Goal: Task Accomplishment & Management: Complete application form

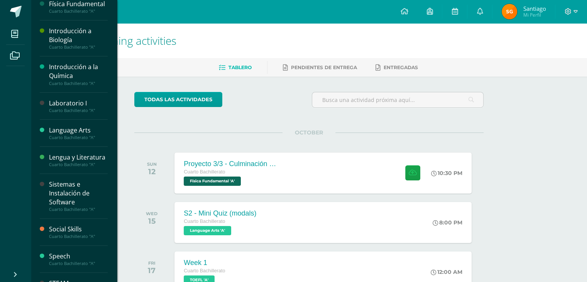
scroll to position [329, 0]
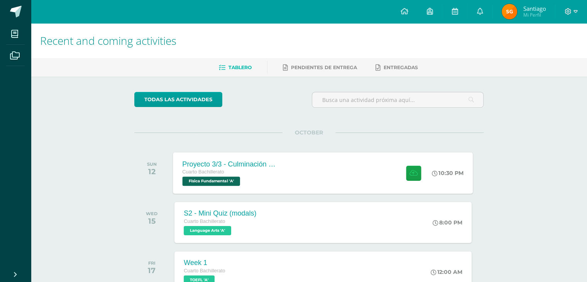
click at [275, 162] on div "Proyecto 3/3 - Culminación y Presentación" at bounding box center [229, 164] width 93 height 8
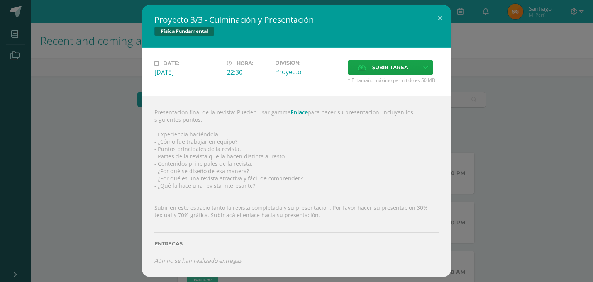
click at [261, 159] on div "Presentación final de la revista: Pueden usar gamma Enlace para hacer su presen…" at bounding box center [296, 186] width 309 height 181
click at [264, 161] on div "Presentación final de la revista: Pueden usar gamma Enlace para hacer su presen…" at bounding box center [296, 186] width 309 height 181
click at [331, 191] on div "Presentación final de la revista: Pueden usar gamma Enlace para hacer su presen…" at bounding box center [296, 186] width 309 height 181
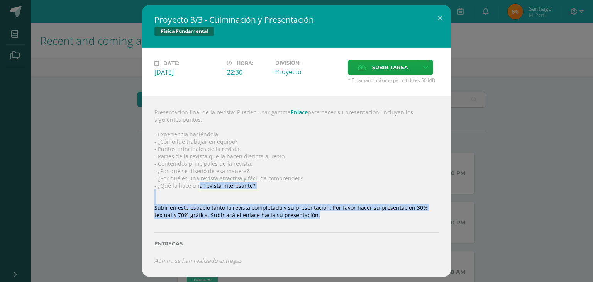
drag, startPoint x: 305, startPoint y: 221, endPoint x: 142, endPoint y: 190, distance: 165.8
click at [156, 187] on div "Presentación final de la revista: Pueden usar gamma Enlace para hacer su presen…" at bounding box center [296, 186] width 309 height 181
click at [311, 216] on div "Presentación final de la revista: Pueden usar gamma Enlace para hacer su presen…" at bounding box center [296, 186] width 309 height 181
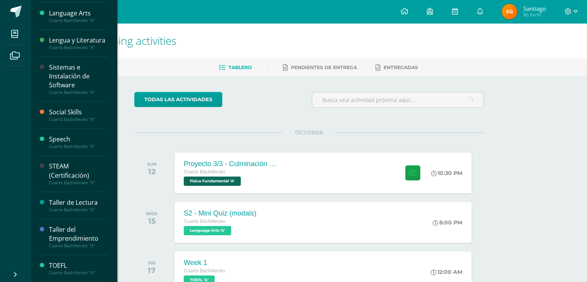
click at [62, 85] on div "Sistemas e Instalación de Software" at bounding box center [78, 76] width 59 height 27
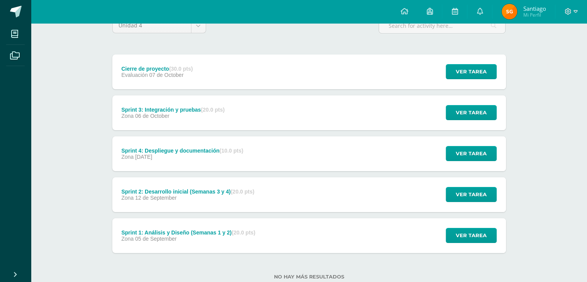
scroll to position [77, 0]
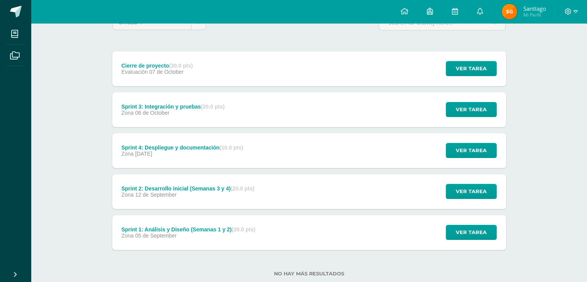
click at [173, 155] on div "Zona [DATE]" at bounding box center [182, 153] width 122 height 6
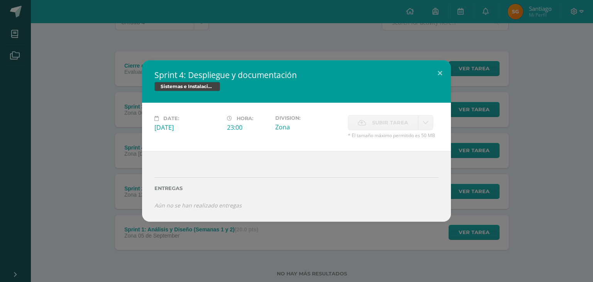
click at [358, 120] on icon at bounding box center [362, 122] width 8 height 5
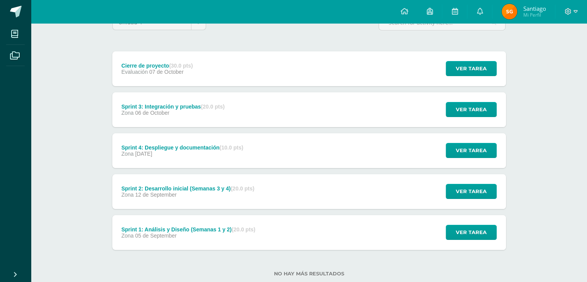
click at [160, 65] on div "Cierre de proyecto (30.0 pts)" at bounding box center [156, 66] width 71 height 6
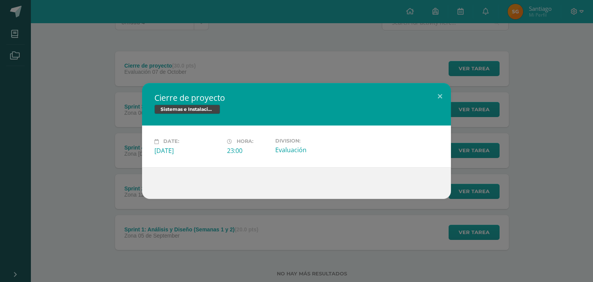
click at [364, 158] on div "Date: Tuesday 07 de October Hora: 23:00 Division: Evaluación" at bounding box center [296, 145] width 309 height 41
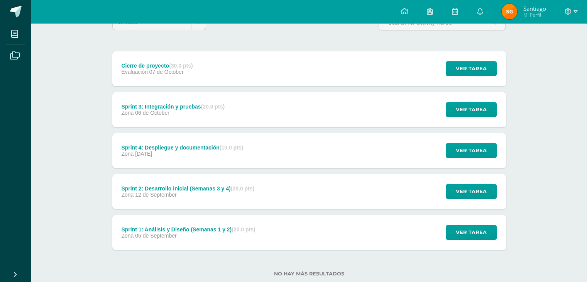
click at [171, 99] on div "Sprint 3: Integración y pruebas (20.0 pts) Zona [DATE]" at bounding box center [173, 109] width 122 height 35
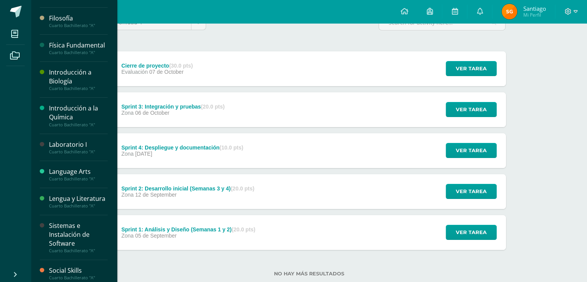
scroll to position [0, 0]
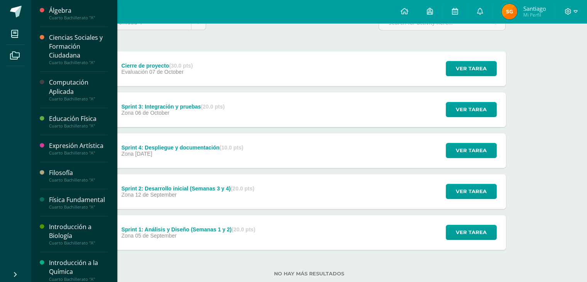
click at [66, 84] on div "Computación Aplicada" at bounding box center [78, 87] width 59 height 18
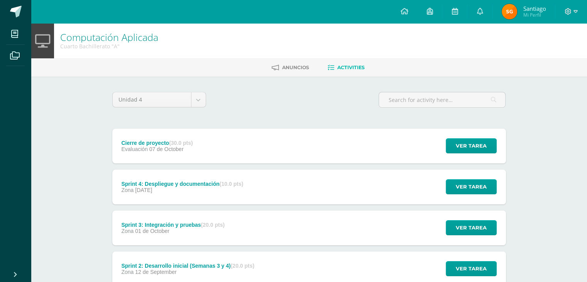
click at [192, 196] on div "Sprint 4: Despliegue y documentación (10.0 pts) Zona 05 de October" at bounding box center [182, 186] width 140 height 35
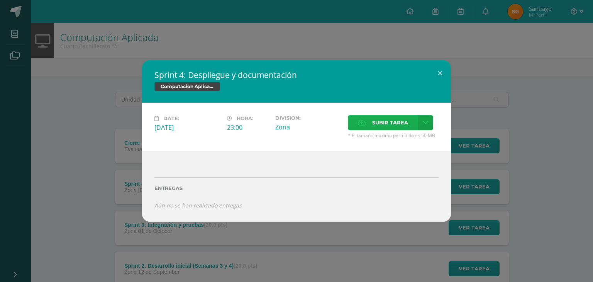
click at [365, 123] on icon at bounding box center [362, 122] width 8 height 5
click at [0, 0] on input "Subir tarea" at bounding box center [0, 0] width 0 height 0
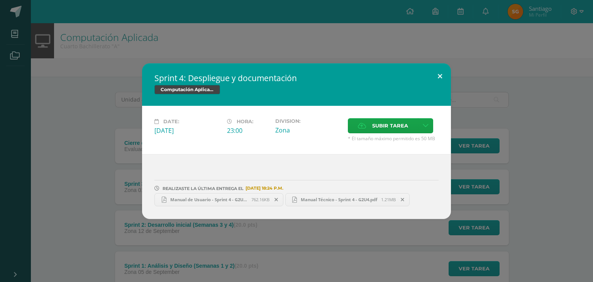
click at [437, 81] on button at bounding box center [440, 76] width 22 height 26
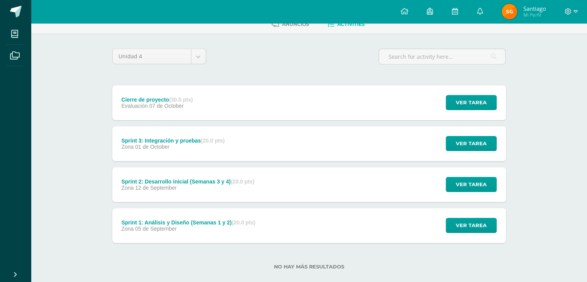
scroll to position [56, 0]
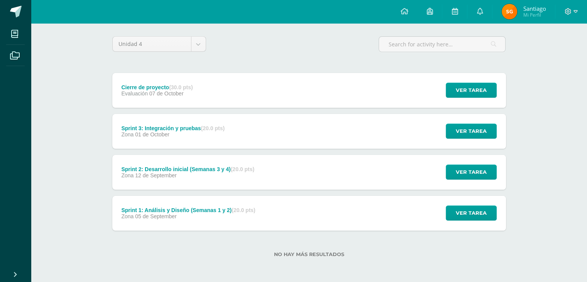
click at [184, 125] on div "Sprint 3: Integración y pruebas (20.0 pts)" at bounding box center [172, 128] width 103 height 6
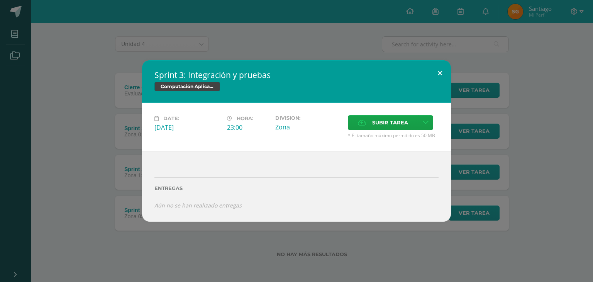
click at [434, 76] on button at bounding box center [440, 73] width 22 height 26
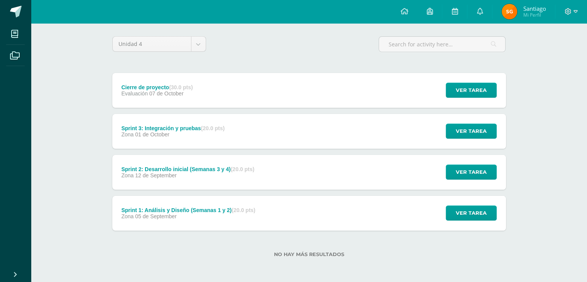
click at [160, 174] on span "12 de September" at bounding box center [155, 175] width 41 height 6
click at [167, 217] on span "05 de September" at bounding box center [155, 216] width 41 height 6
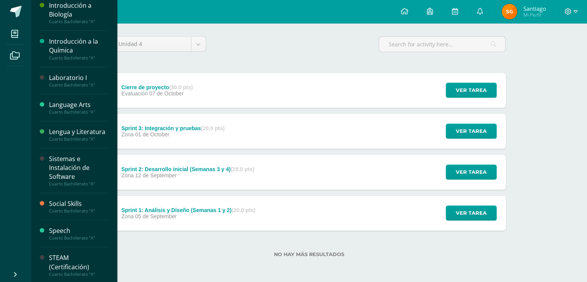
scroll to position [270, 0]
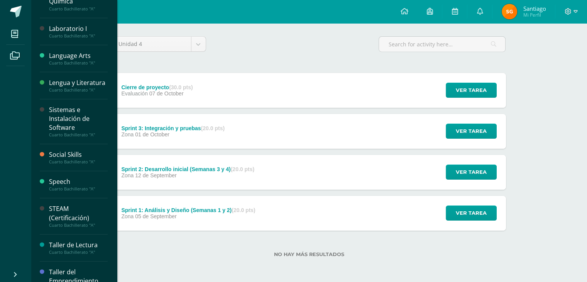
click at [65, 128] on div "Sistemas e Instalación de Software" at bounding box center [78, 118] width 59 height 27
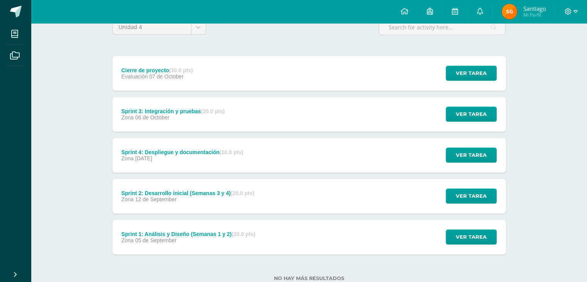
scroll to position [77, 0]
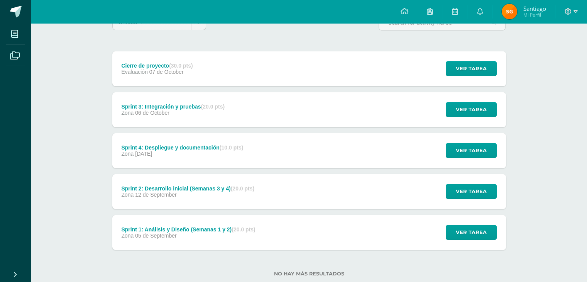
click at [157, 149] on div "Sprint 4: Despliegue y documentación (10.0 pts)" at bounding box center [182, 147] width 122 height 6
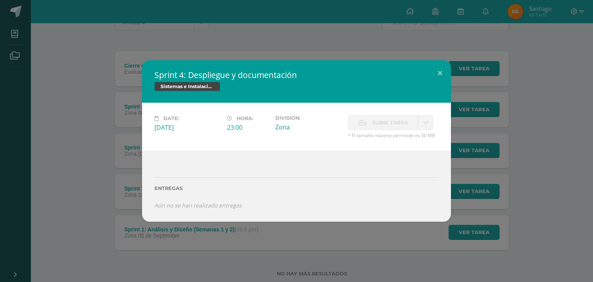
click at [367, 125] on label "Subir tarea" at bounding box center [383, 122] width 70 height 15
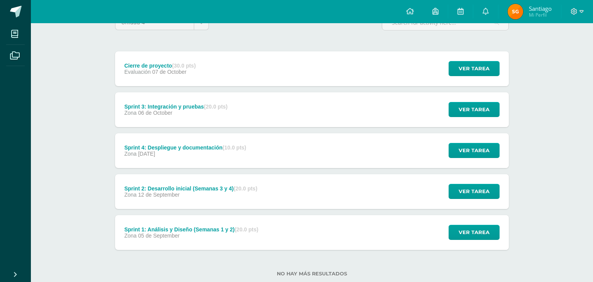
click at [157, 101] on div "Sprint 4: Despliegue y documentación Sistemas e Instalación de Software" at bounding box center [296, 87] width 278 height 38
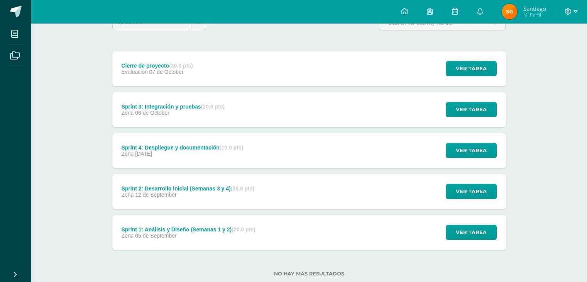
click at [157, 101] on div "Sprint 3: Integración y pruebas (20.0 pts) Zona [DATE]" at bounding box center [173, 109] width 122 height 35
click at [167, 189] on div "Sprint 2: Desarrollo inicial (Semanas 3 y 4) (20.0 pts)" at bounding box center [187, 188] width 133 height 6
click at [146, 230] on div "Sprint 1: Análisis y Diseño (Semanas 1 y 2) (20.0 pts)" at bounding box center [188, 229] width 134 height 6
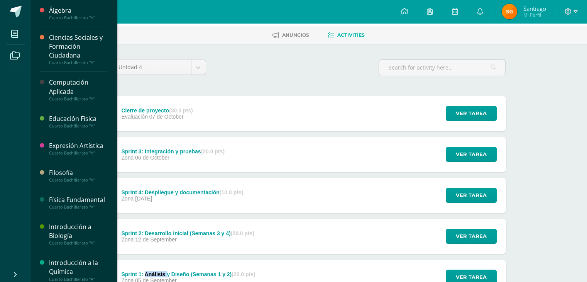
scroll to position [0, 0]
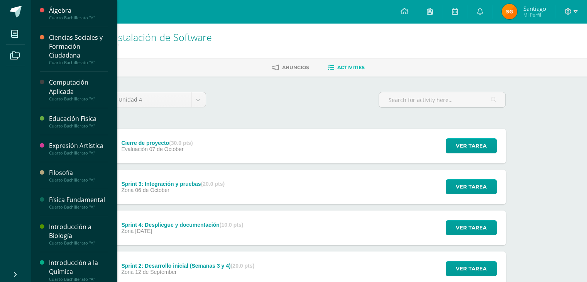
click at [272, 95] on div "Unidad 4 Unidad 1 Unidad 2 Unidad 3 Unidad 4" at bounding box center [309, 103] width 400 height 22
